Goal: Task Accomplishment & Management: Manage account settings

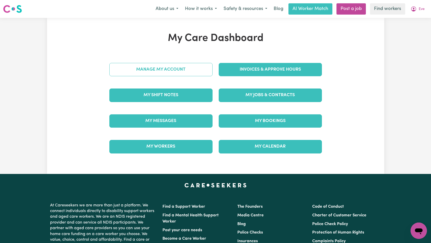
click at [183, 73] on link "Manage My Account" at bounding box center [160, 69] width 103 height 13
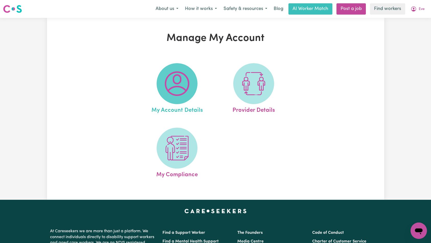
click at [176, 99] on span at bounding box center [177, 83] width 41 height 41
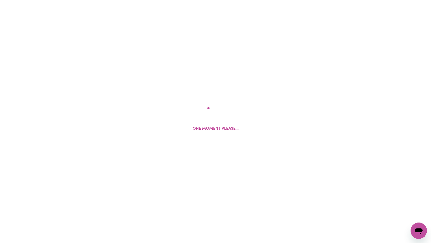
select select "Australian"
select select "text"
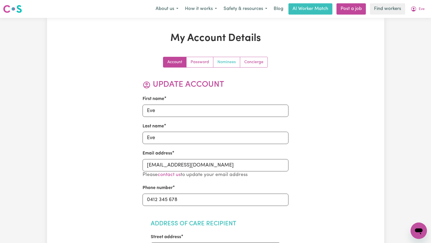
click at [229, 65] on link "Nominees" at bounding box center [226, 62] width 27 height 10
